Goal: Book appointment/travel/reservation

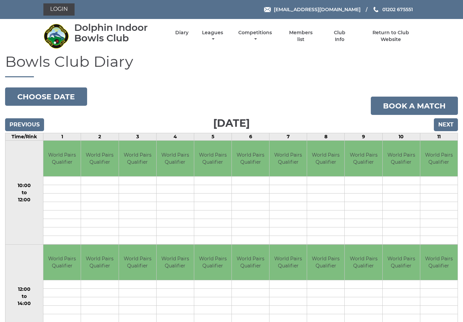
click at [446, 123] on input "Next" at bounding box center [446, 124] width 24 height 13
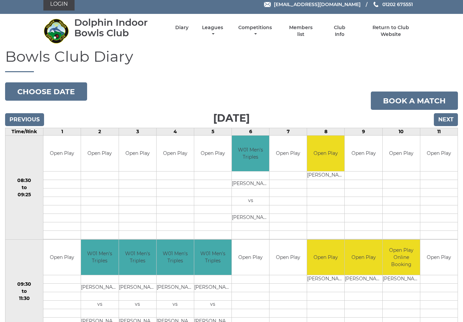
scroll to position [5, 0]
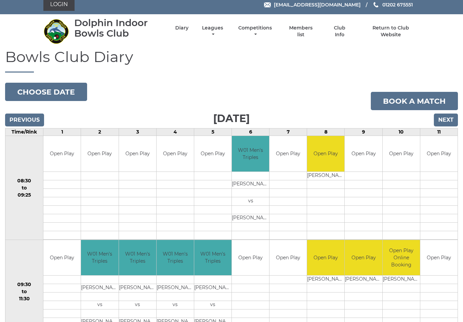
click at [446, 119] on input "Next" at bounding box center [446, 120] width 24 height 13
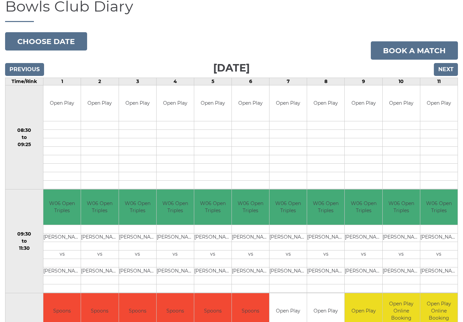
scroll to position [37, 0]
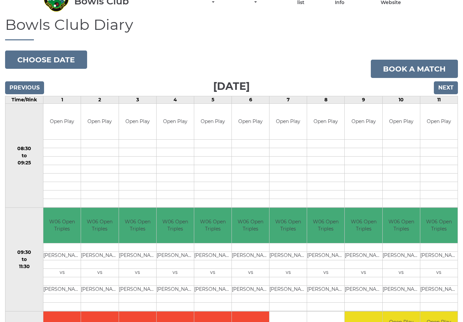
click at [445, 86] on input "Next" at bounding box center [446, 87] width 24 height 13
